Goal: Task Accomplishment & Management: Manage account settings

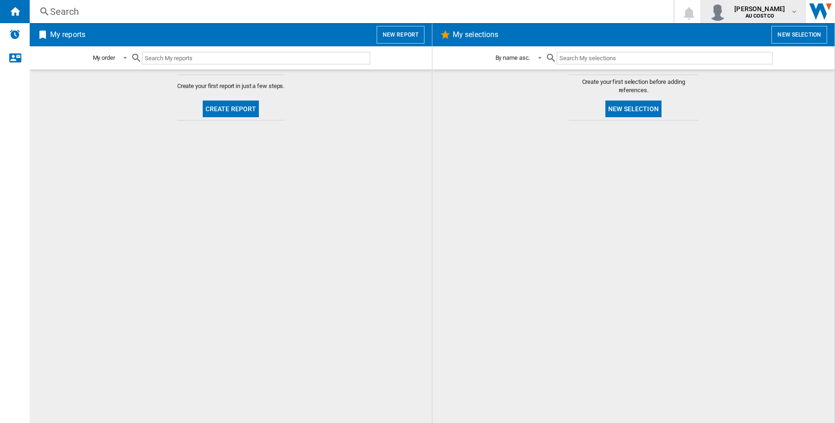
click at [742, 5] on span "[PERSON_NAME]" at bounding box center [759, 8] width 51 height 9
click at [741, 80] on button "Logout" at bounding box center [753, 81] width 89 height 19
